Goal: Information Seeking & Learning: Learn about a topic

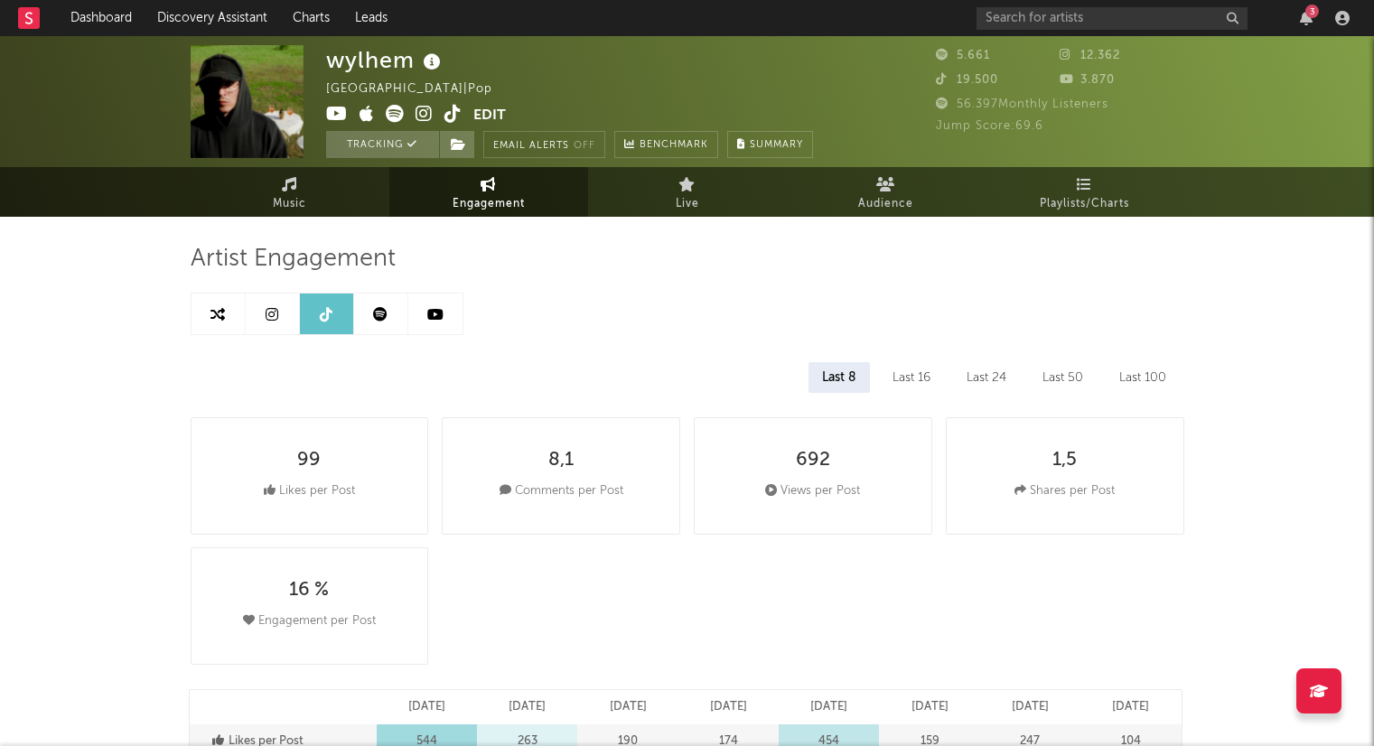
select select "6m"
click at [124, 23] on link "Dashboard" at bounding box center [101, 18] width 87 height 36
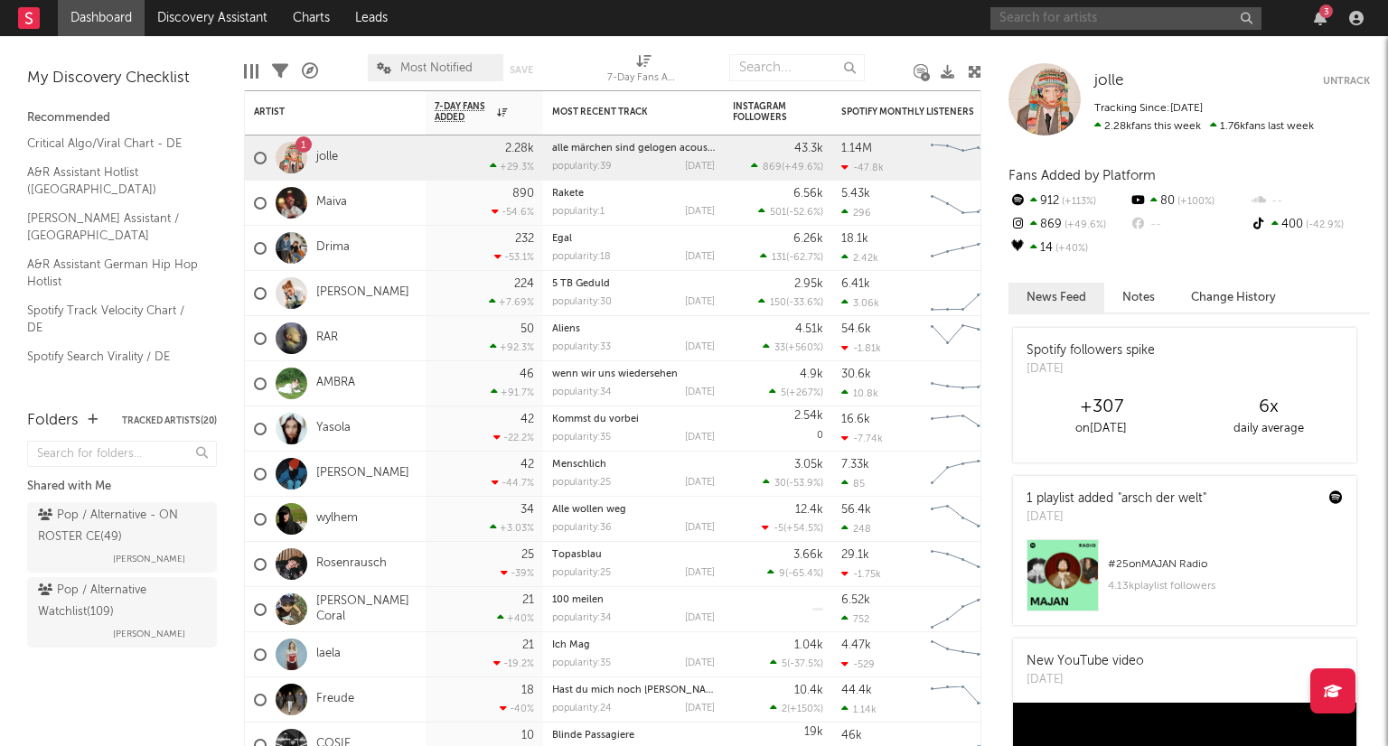
click at [1083, 16] on input "text" at bounding box center [1125, 18] width 271 height 23
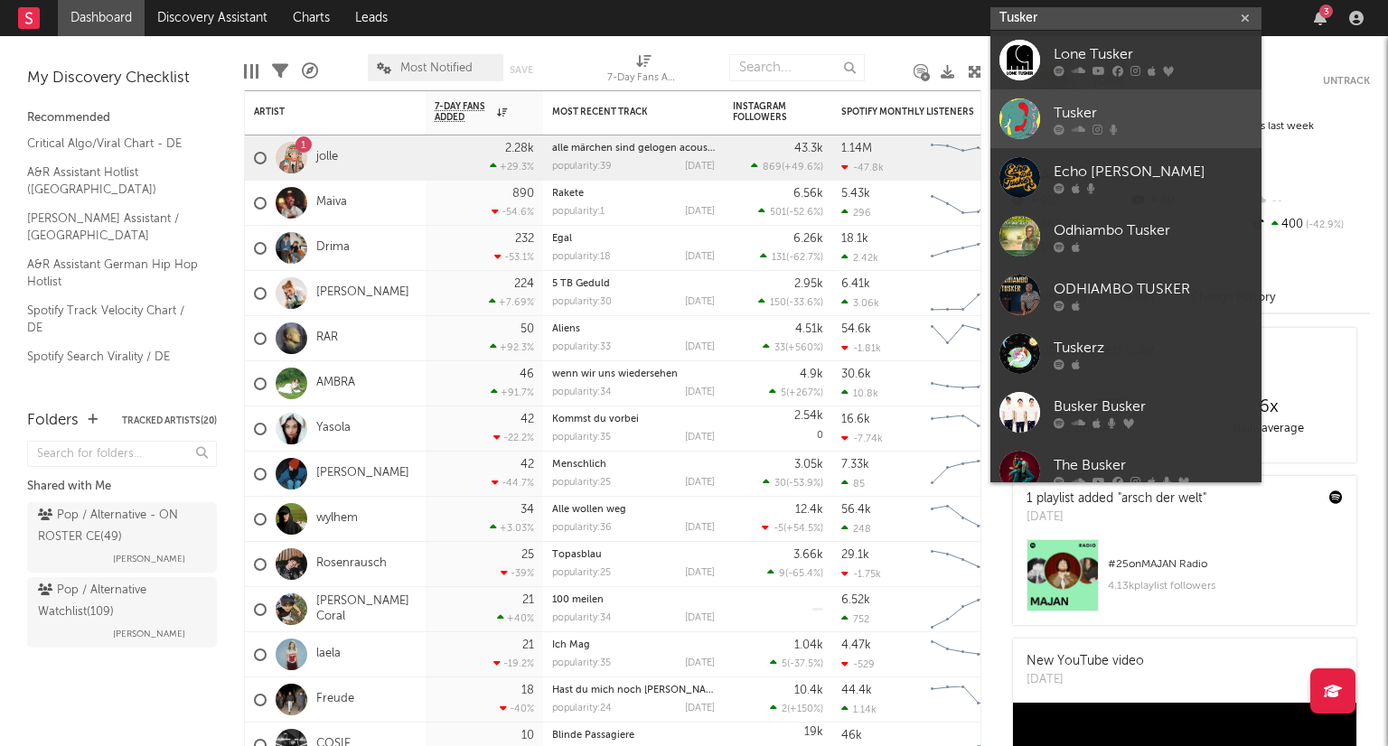
type input "Tusker"
click at [1131, 117] on div "Tusker" at bounding box center [1153, 113] width 199 height 22
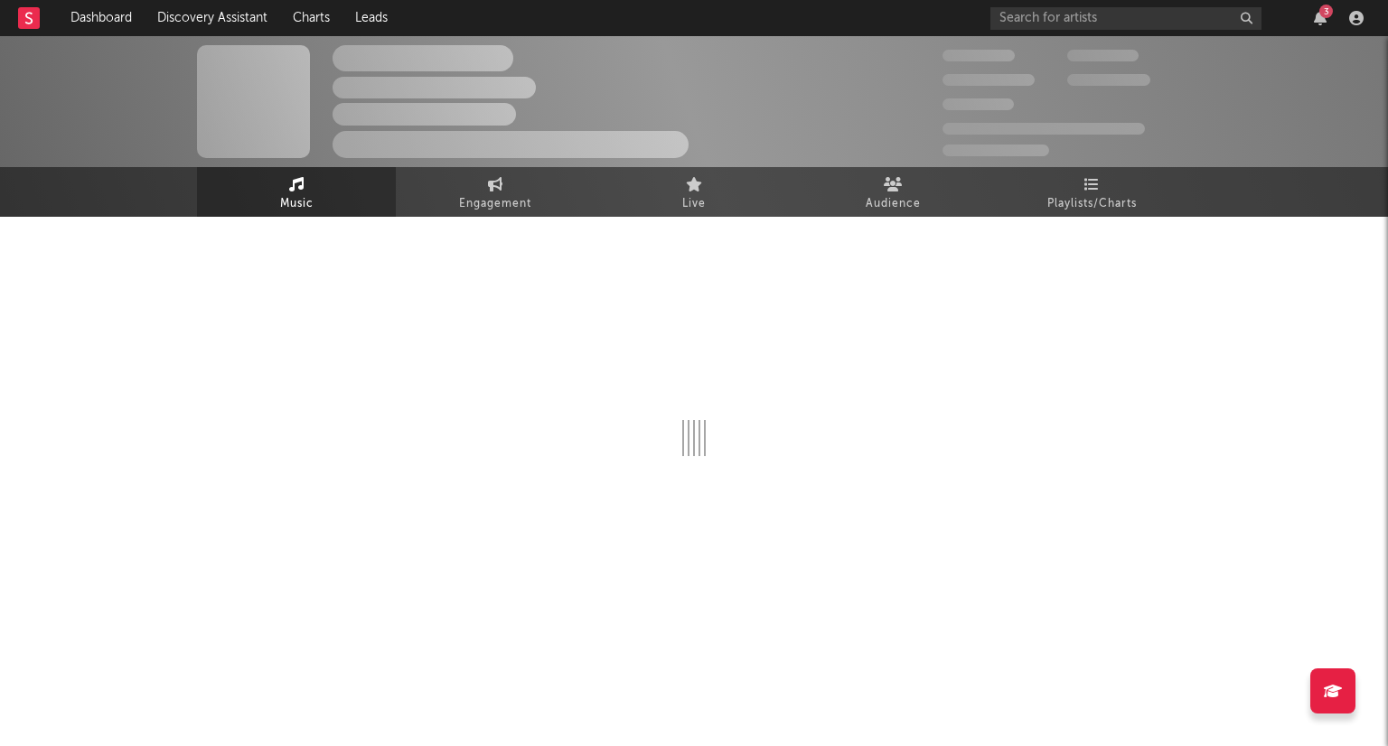
select select "1w"
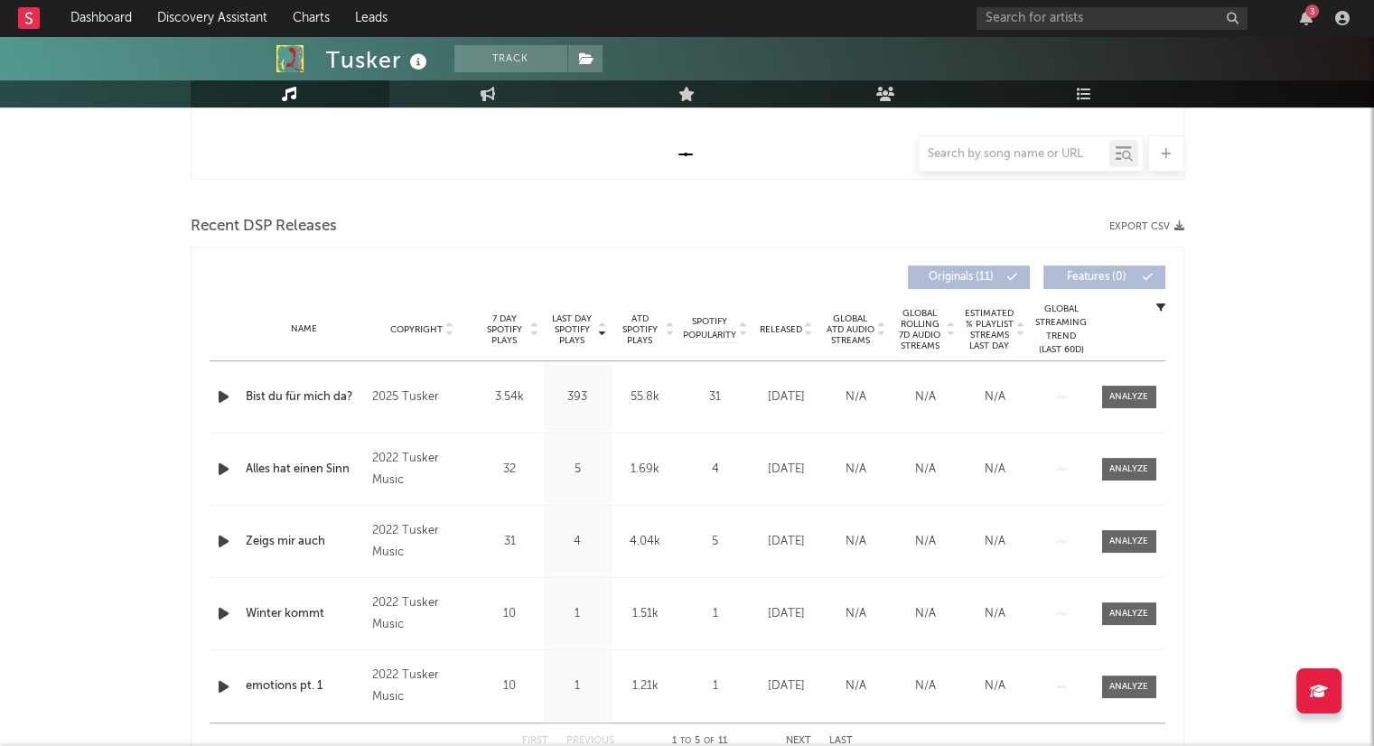
scroll to position [542, 0]
click at [810, 333] on icon at bounding box center [808, 332] width 9 height 7
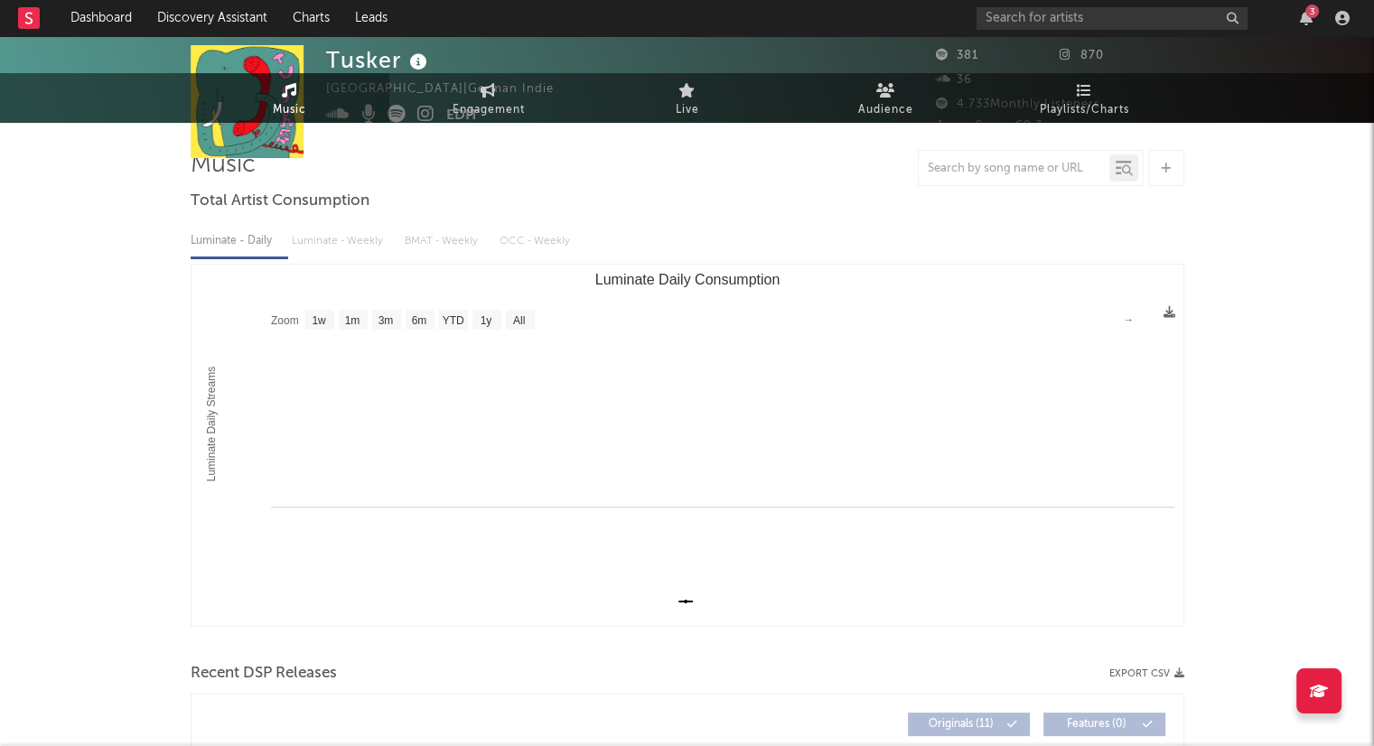
scroll to position [0, 0]
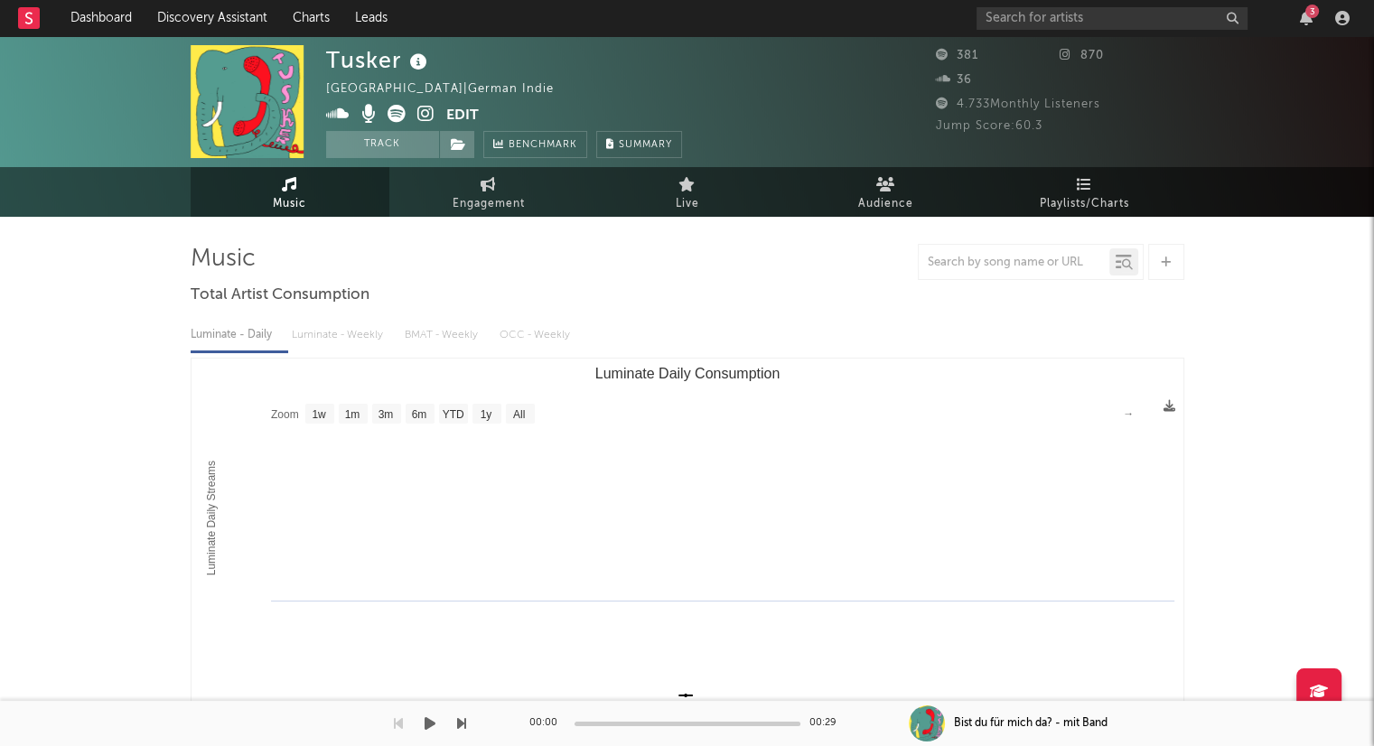
click at [835, 740] on div "00:00 00:29" at bounding box center [688, 723] width 316 height 45
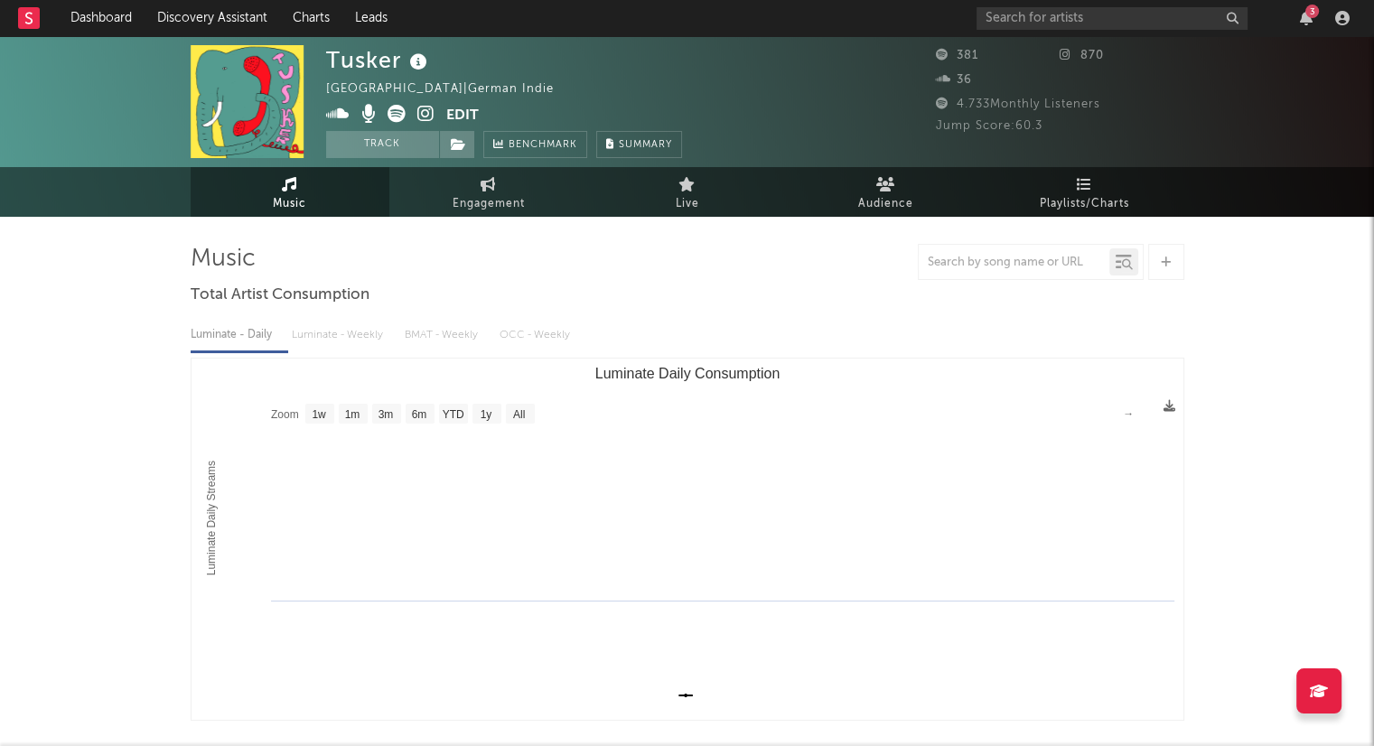
click at [399, 108] on icon at bounding box center [397, 114] width 18 height 18
click at [423, 106] on icon at bounding box center [425, 114] width 17 height 18
click at [124, 27] on link "Dashboard" at bounding box center [101, 18] width 87 height 36
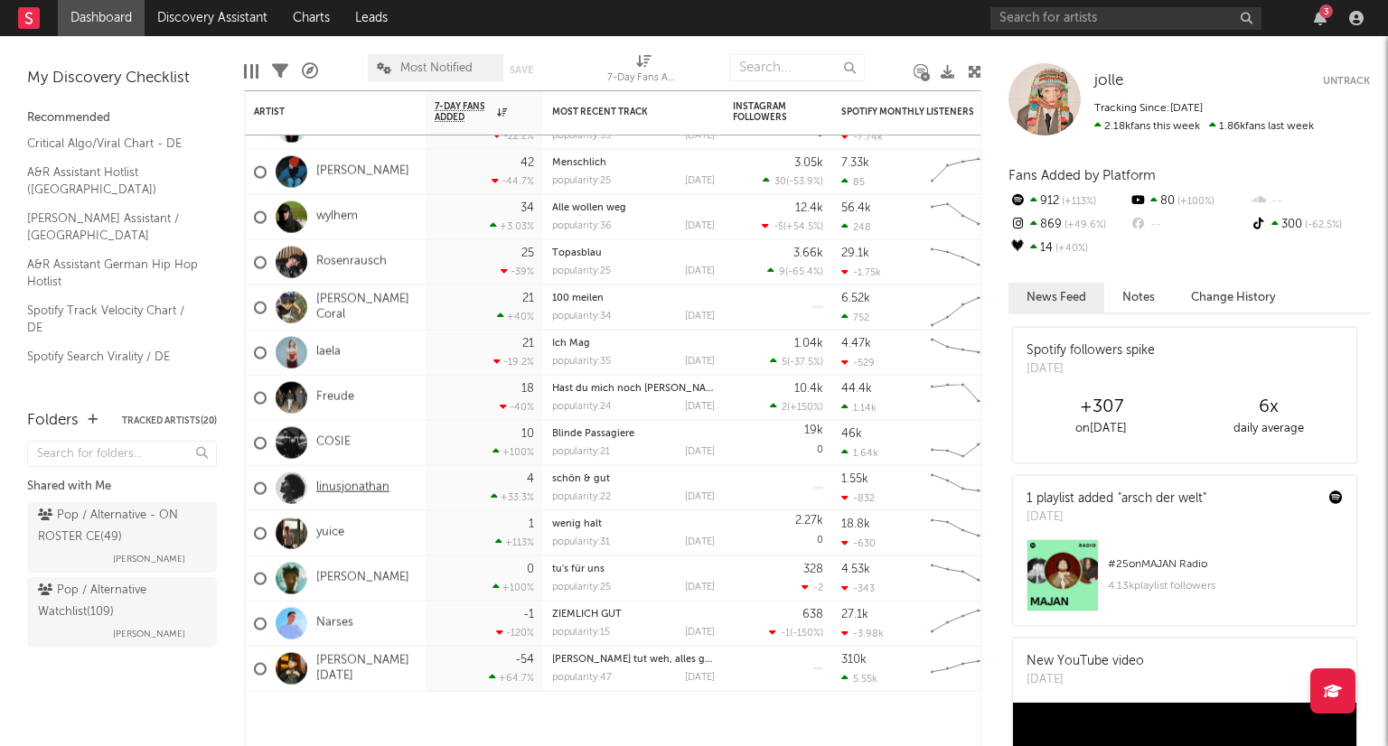
click at [374, 489] on link "linusjonathan" at bounding box center [352, 488] width 73 height 15
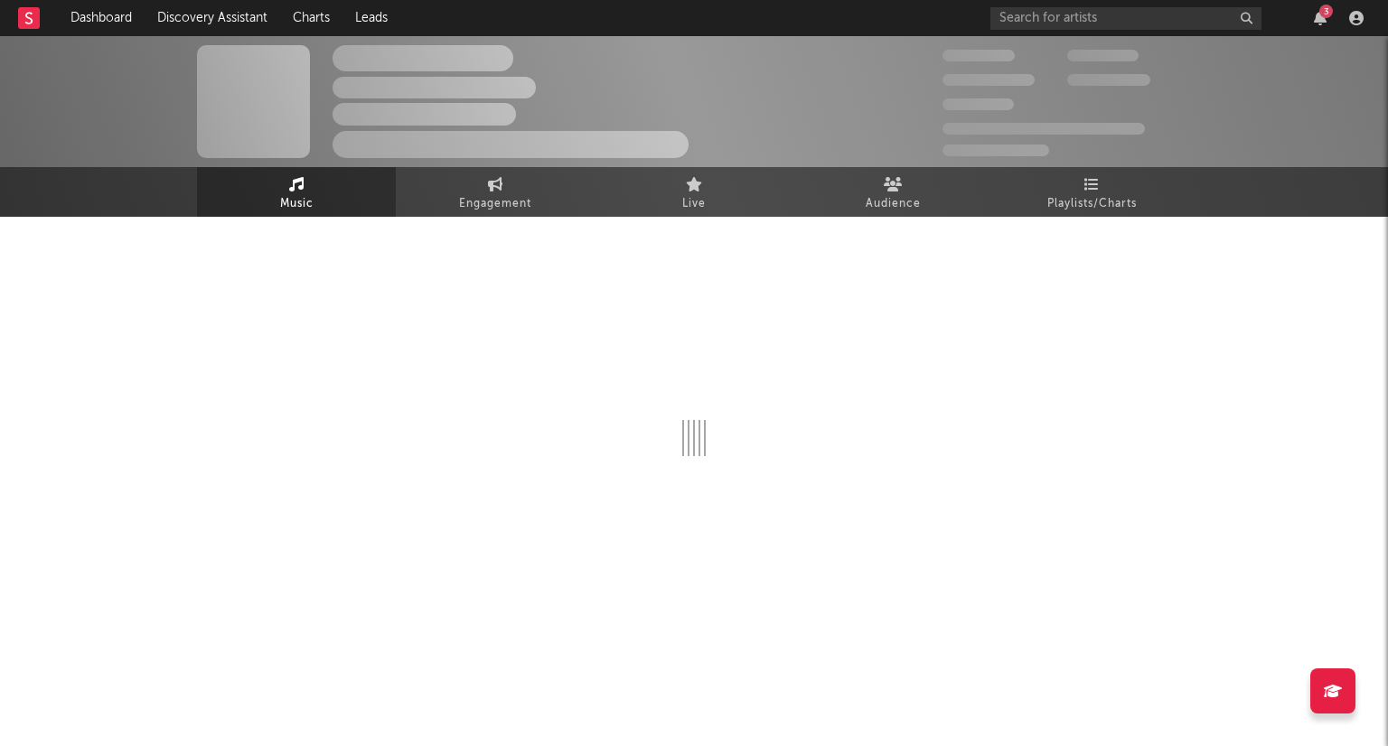
select select "1w"
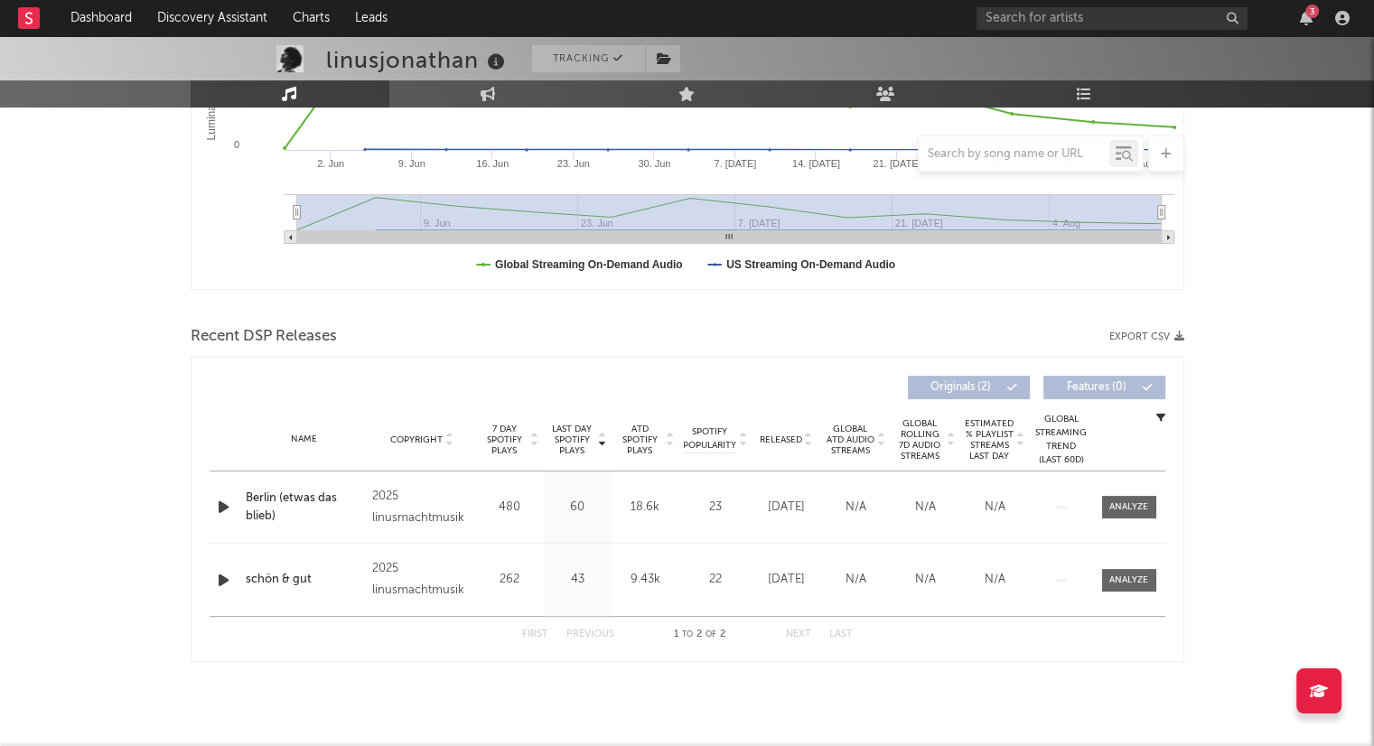
scroll to position [432, 0]
click at [810, 432] on icon at bounding box center [808, 435] width 9 height 7
click at [809, 429] on div "Name Copyright Label Album Names Composer Names 7 Day Spotify Plays Last Day Sp…" at bounding box center [688, 439] width 956 height 63
click at [808, 432] on icon at bounding box center [808, 435] width 9 height 7
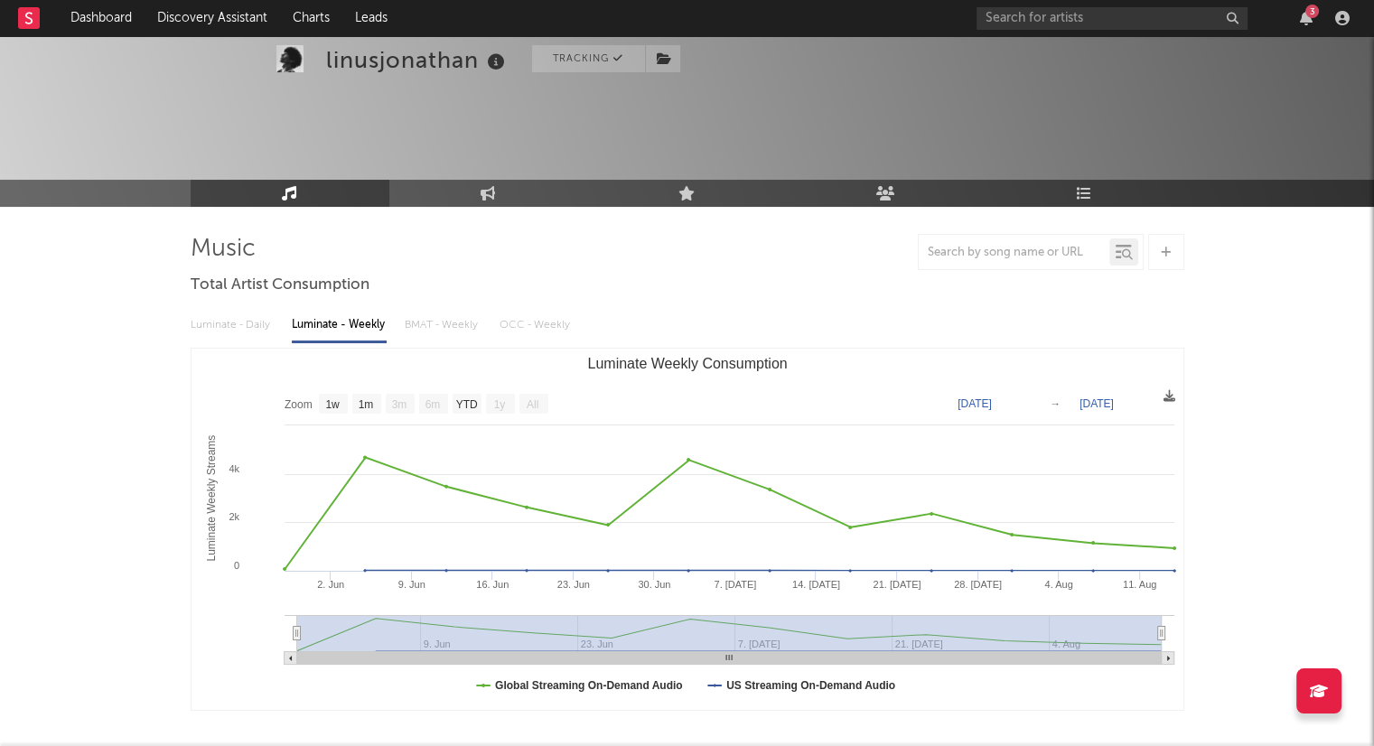
scroll to position [0, 0]
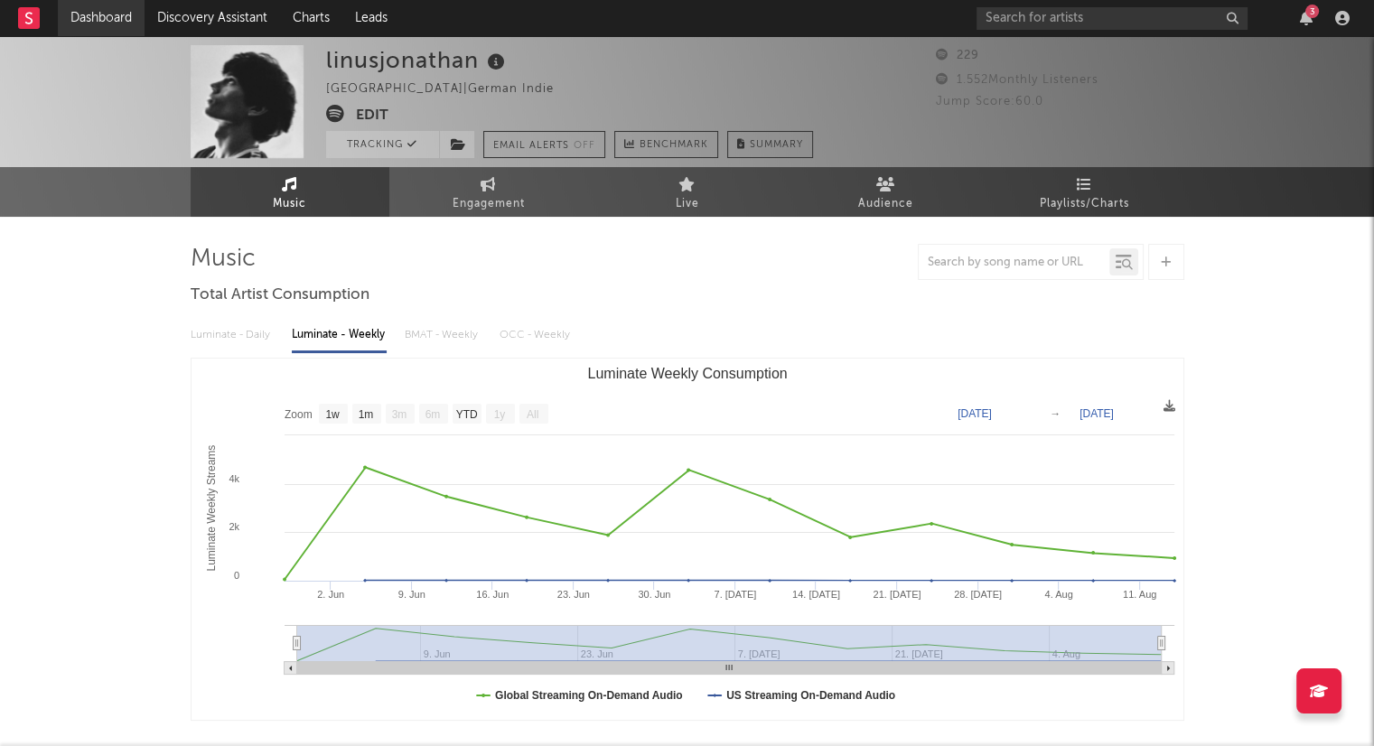
click at [117, 25] on link "Dashboard" at bounding box center [101, 18] width 87 height 36
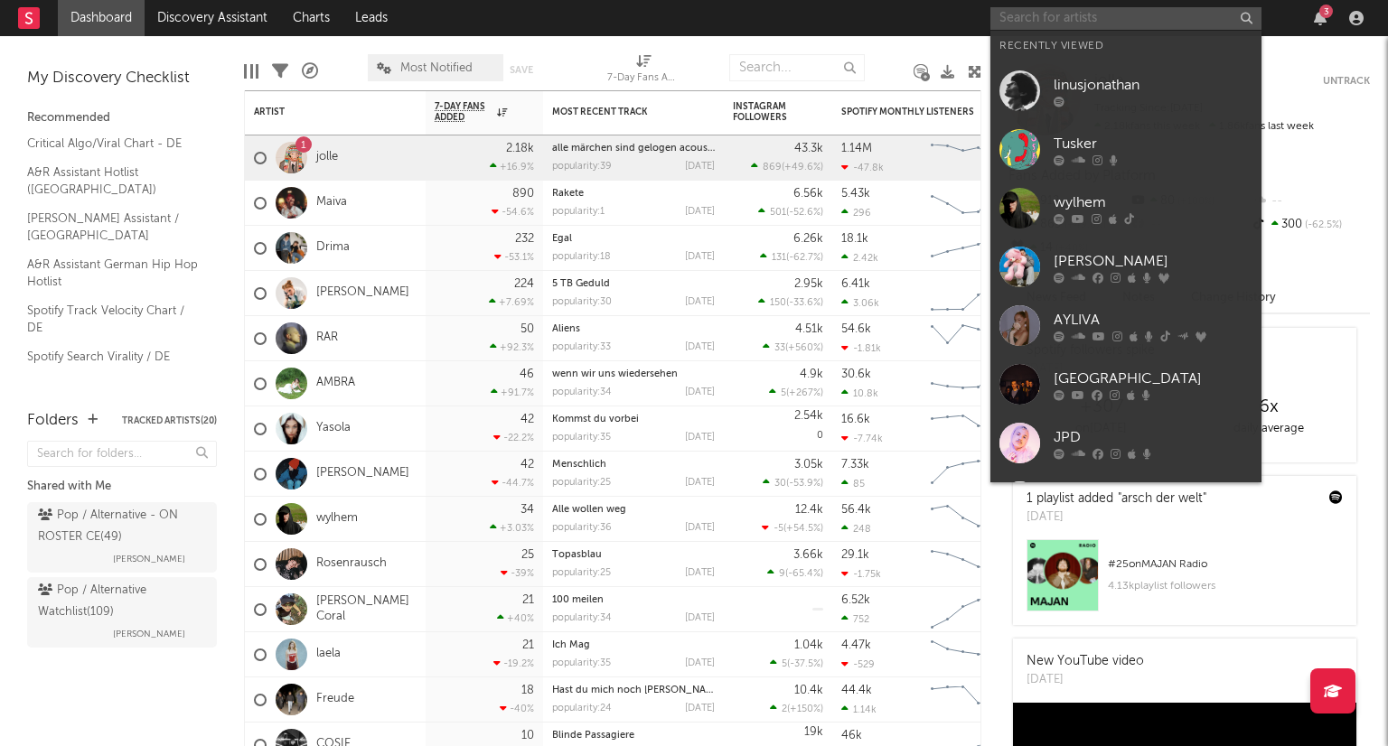
click at [1077, 26] on input "text" at bounding box center [1125, 18] width 271 height 23
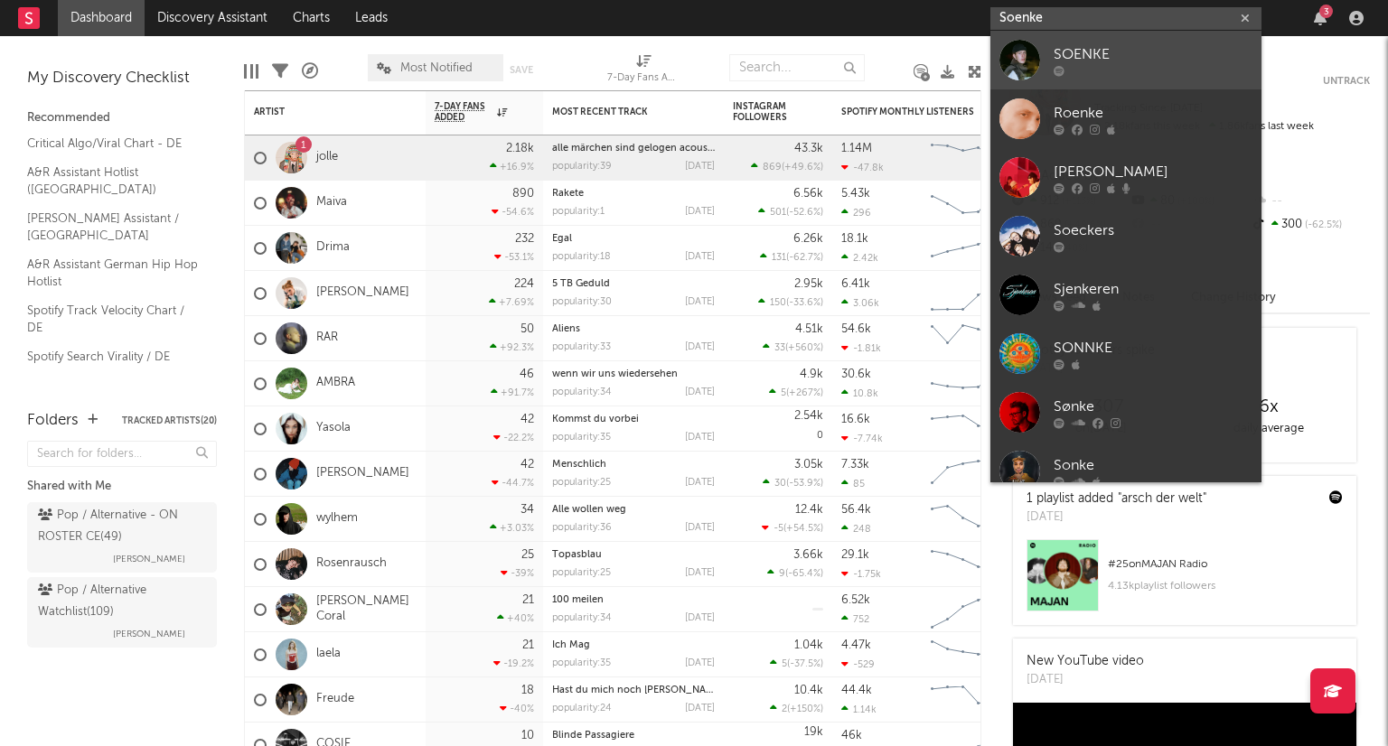
type input "Soenke"
click at [1124, 70] on div at bounding box center [1153, 70] width 199 height 11
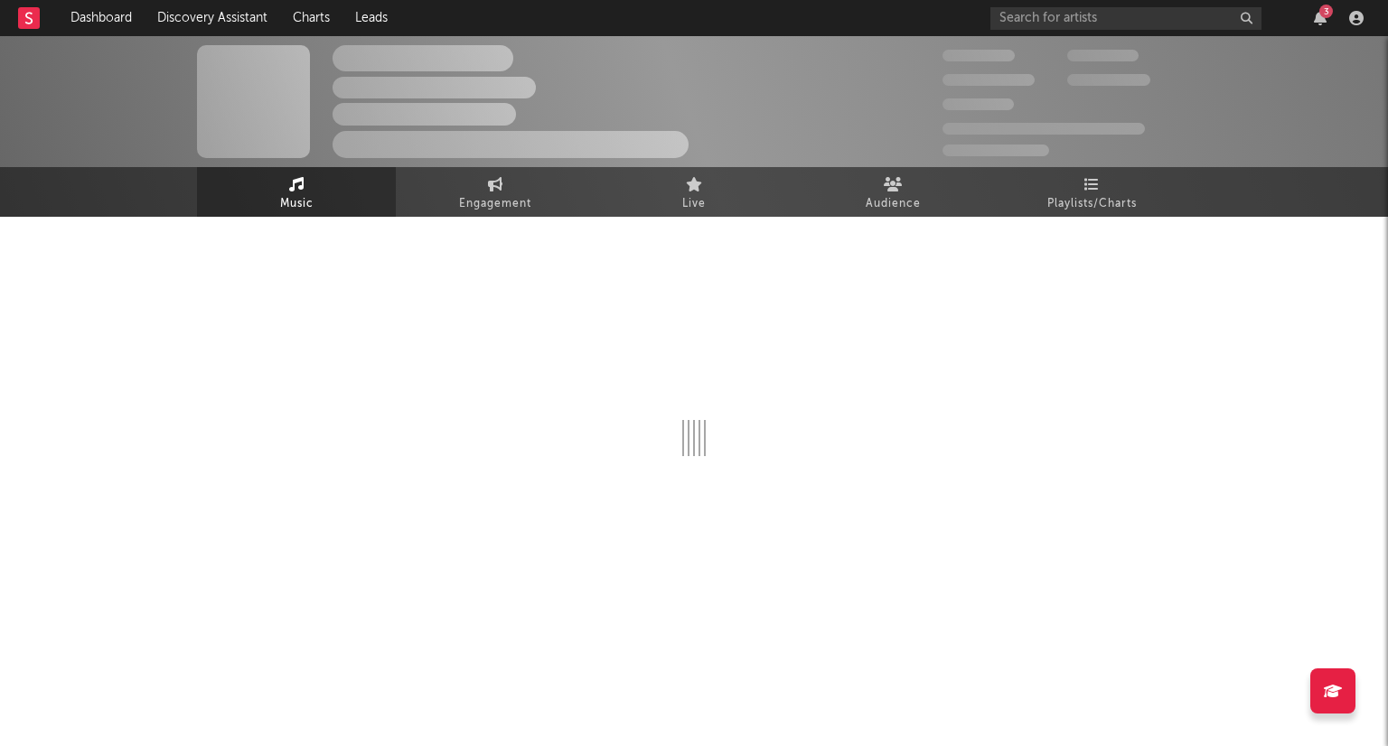
select select "1w"
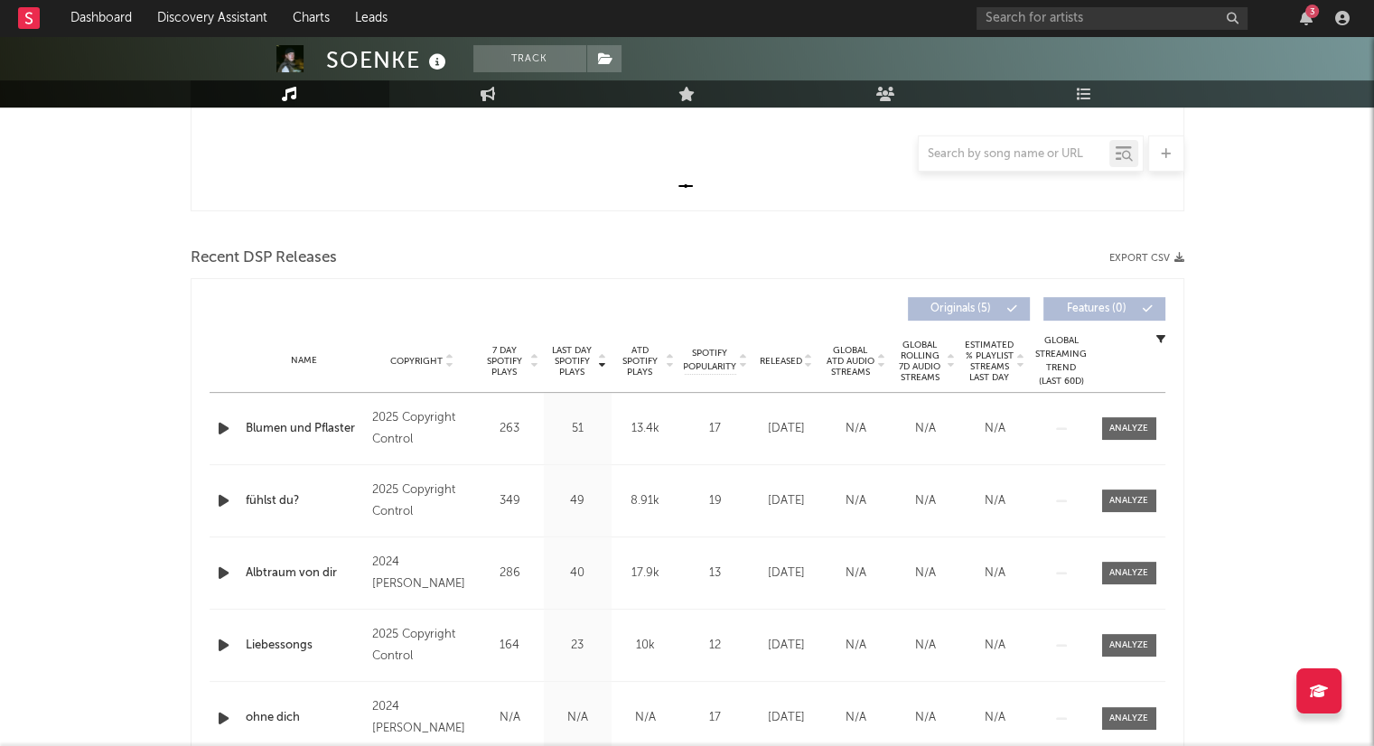
scroll to position [542, 0]
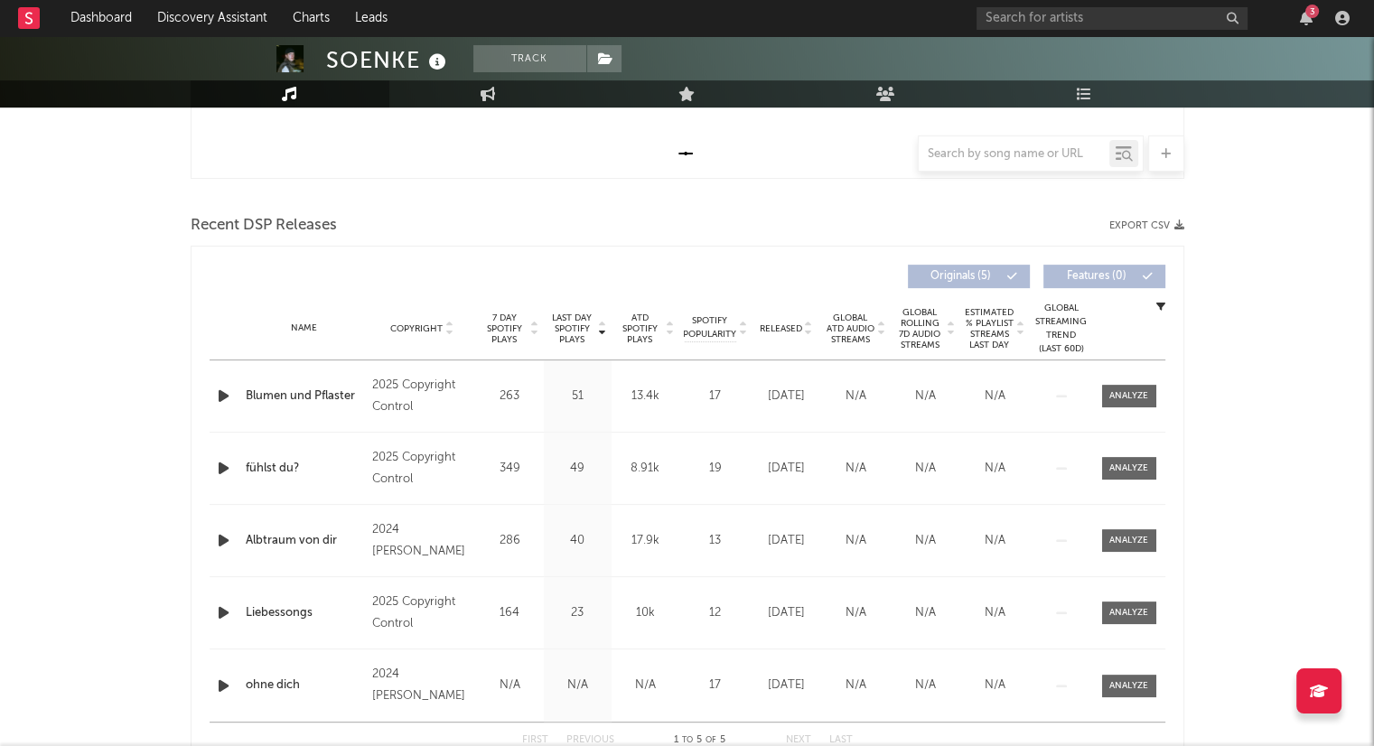
click at [811, 331] on icon at bounding box center [808, 332] width 9 height 7
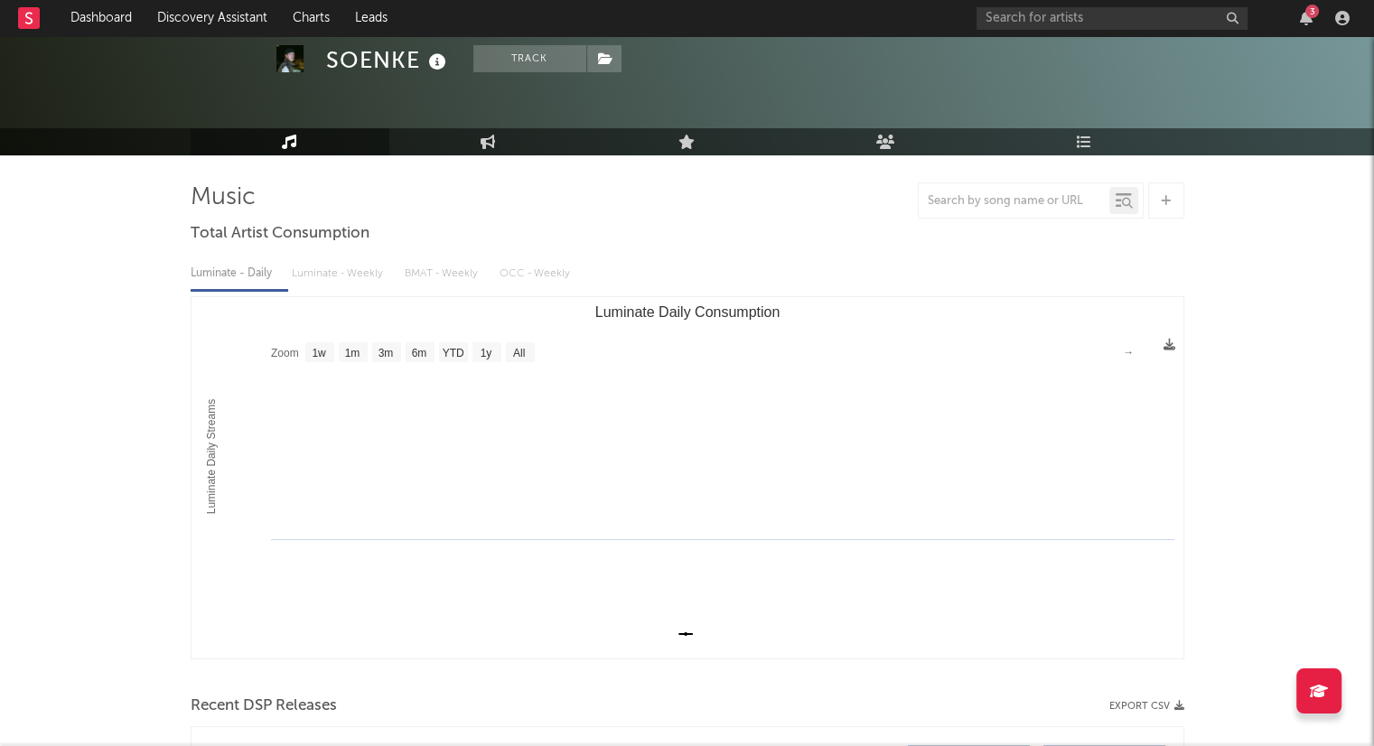
scroll to position [0, 0]
